Goal: Ask a question

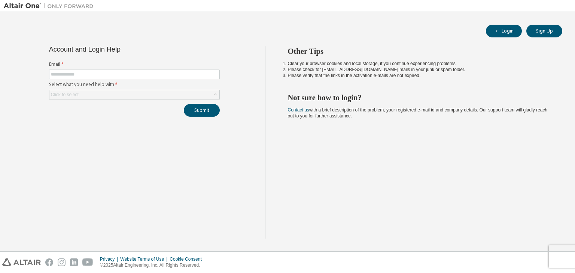
click at [249, 191] on div "Account and Login Help Email * Select what you need help with * Click to select…" at bounding box center [134, 142] width 261 height 193
click at [179, 73] on input "text" at bounding box center [134, 75] width 167 height 6
click at [206, 77] on input "text" at bounding box center [134, 75] width 167 height 6
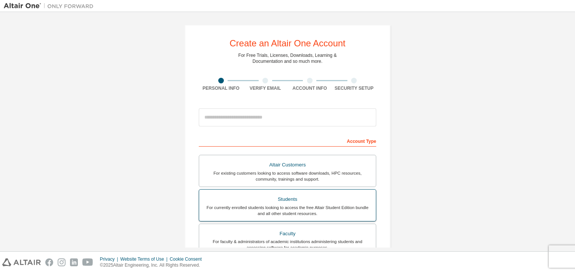
click at [292, 207] on div "For currently enrolled students looking to access the free Altair Student Editi…" at bounding box center [288, 211] width 168 height 12
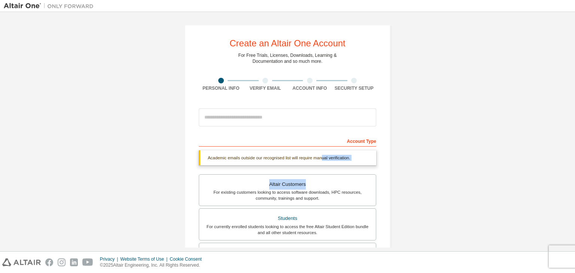
drag, startPoint x: 306, startPoint y: 184, endPoint x: 320, endPoint y: 159, distance: 27.8
click at [320, 159] on div "Academic emails outside our recognised list will require manual verification. Y…" at bounding box center [288, 231] width 178 height 161
click at [320, 159] on div "Academic emails outside our recognised list will require manual verification." at bounding box center [288, 158] width 178 height 15
drag, startPoint x: 572, startPoint y: 68, endPoint x: 567, endPoint y: 100, distance: 32.6
click at [567, 100] on div "Create an Altair One Account For Free Trials, Licenses, Downloads, Learning & D…" at bounding box center [287, 132] width 575 height 240
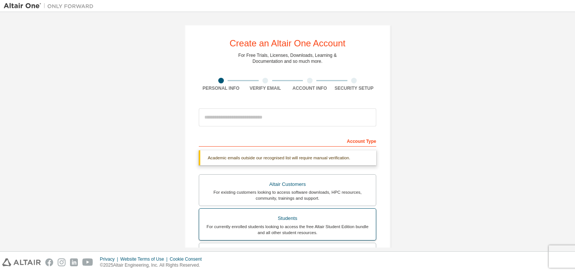
click at [338, 231] on div "For currently enrolled students looking to access the free Altair Student Editi…" at bounding box center [288, 230] width 168 height 12
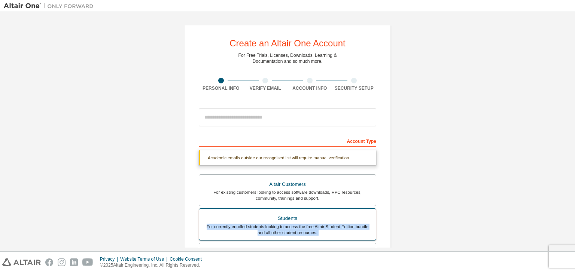
click at [338, 231] on div "For currently enrolled students looking to access the free Altair Student Editi…" at bounding box center [288, 230] width 168 height 12
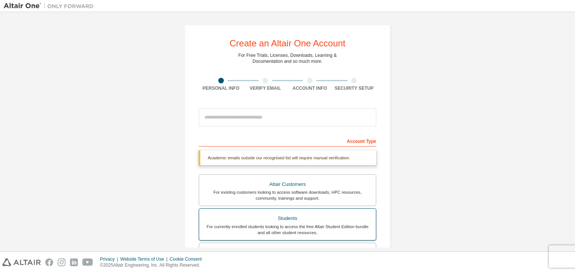
click at [338, 231] on div "For currently enrolled students looking to access the free Altair Student Editi…" at bounding box center [288, 230] width 168 height 12
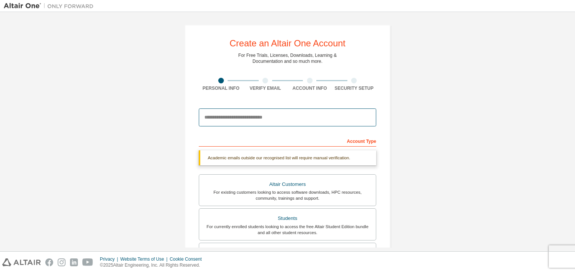
click at [289, 120] on input "email" at bounding box center [288, 118] width 178 height 18
type input "**********"
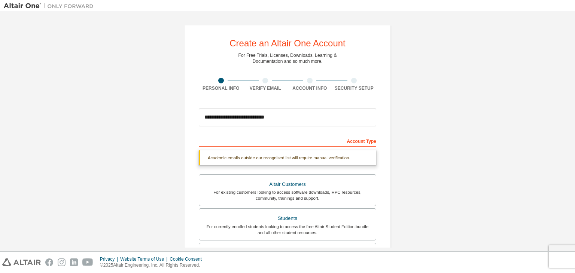
type input "******"
type input "*****"
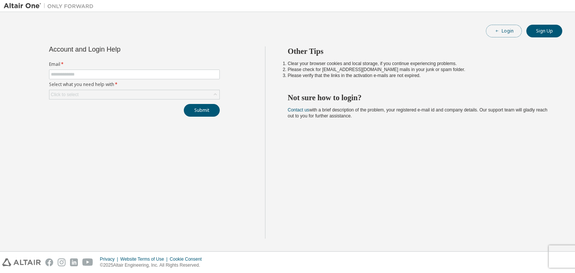
click at [503, 31] on button "Login" at bounding box center [504, 31] width 36 height 13
click at [105, 73] on input "text" at bounding box center [134, 75] width 167 height 6
click at [116, 72] on input "text" at bounding box center [134, 75] width 167 height 6
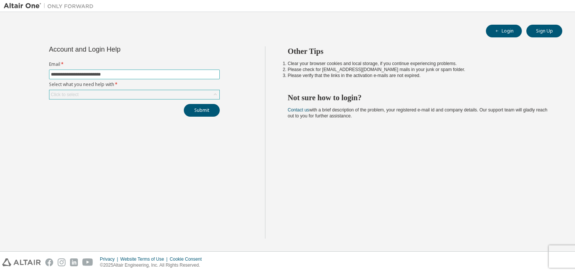
type input "**********"
click at [79, 93] on div "Click to select" at bounding box center [134, 94] width 170 height 9
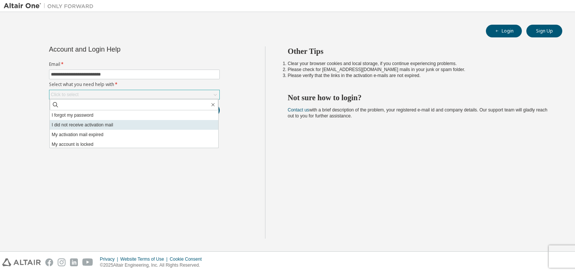
click at [105, 125] on li "I did not receive activation mail" at bounding box center [134, 125] width 169 height 10
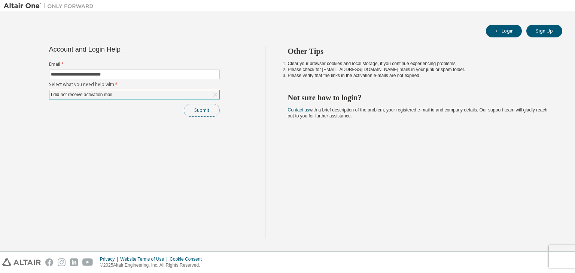
click at [199, 109] on button "Submit" at bounding box center [202, 110] width 36 height 13
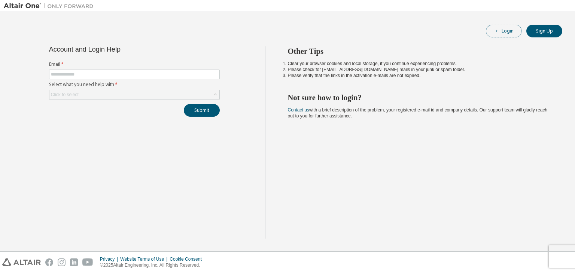
click at [508, 29] on button "Login" at bounding box center [504, 31] width 36 height 13
